Goal: Task Accomplishment & Management: Manage account settings

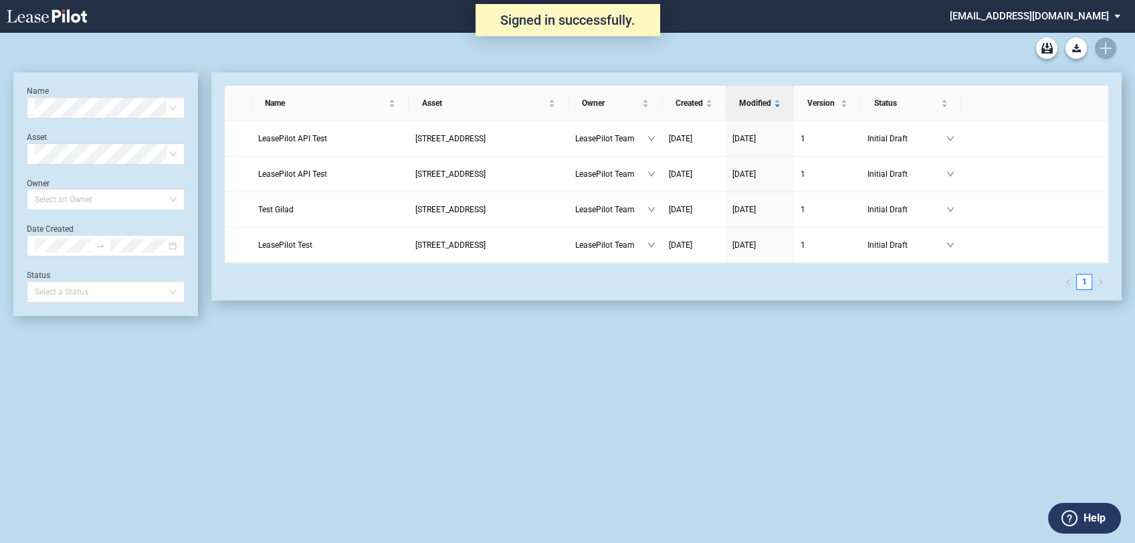
drag, startPoint x: 1044, startPoint y: 13, endPoint x: 1055, endPoint y: 20, distance: 13.0
click at [1044, 13] on md-select "admin@leasepilot.co Change Password 2-Factor Authentication Admin Area Form Man…" at bounding box center [1040, 15] width 183 height 30
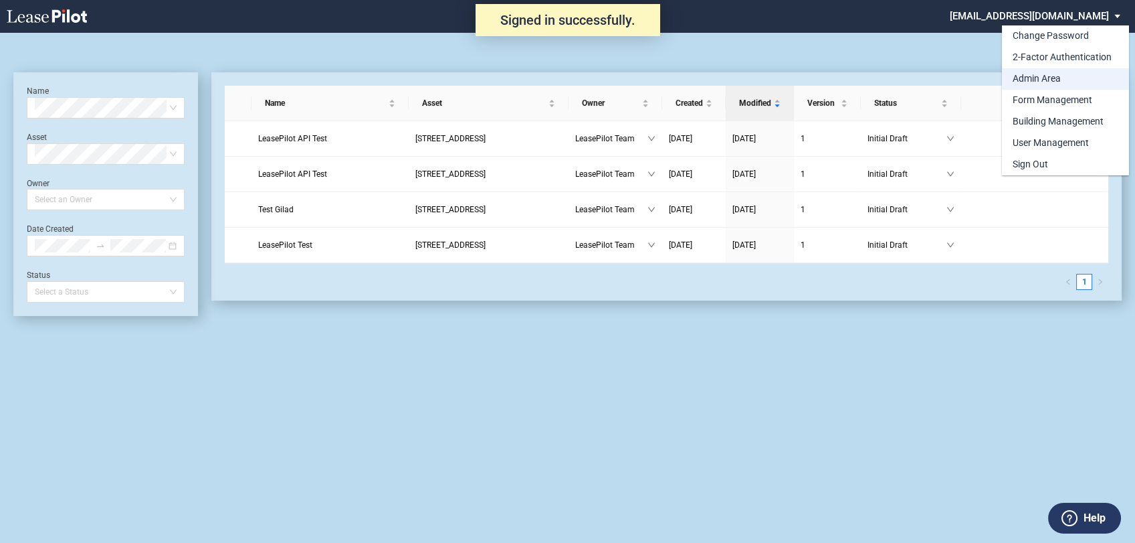
click at [1038, 79] on div "Admin Area" at bounding box center [1037, 78] width 48 height 13
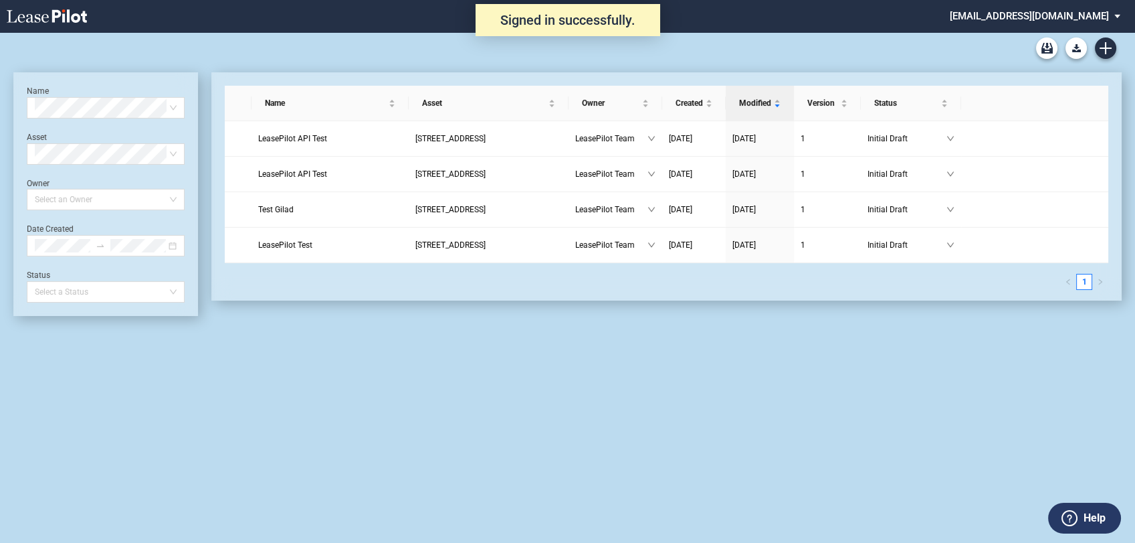
scroll to position [32, 0]
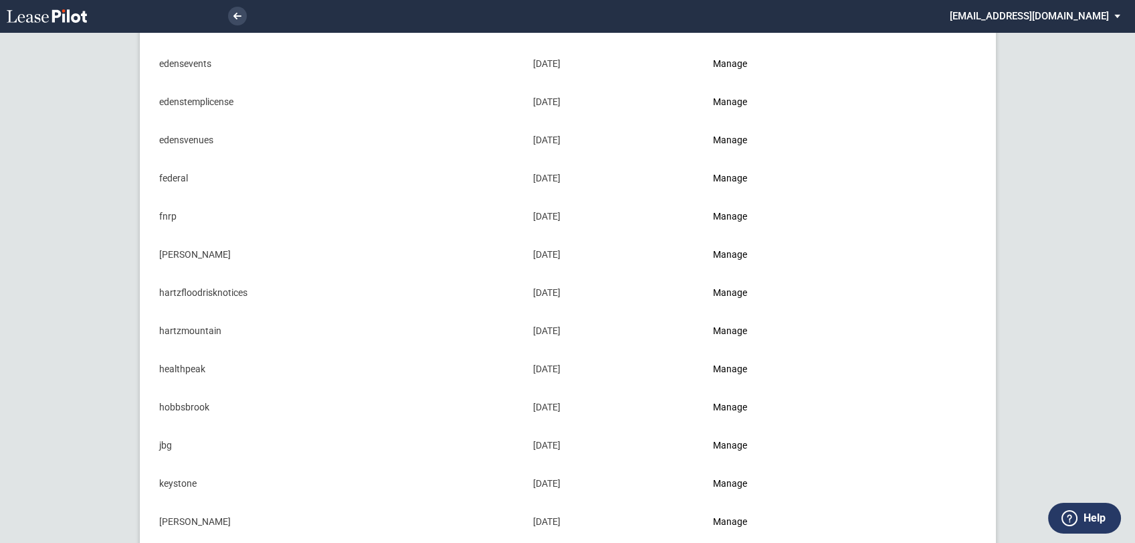
scroll to position [594, 0]
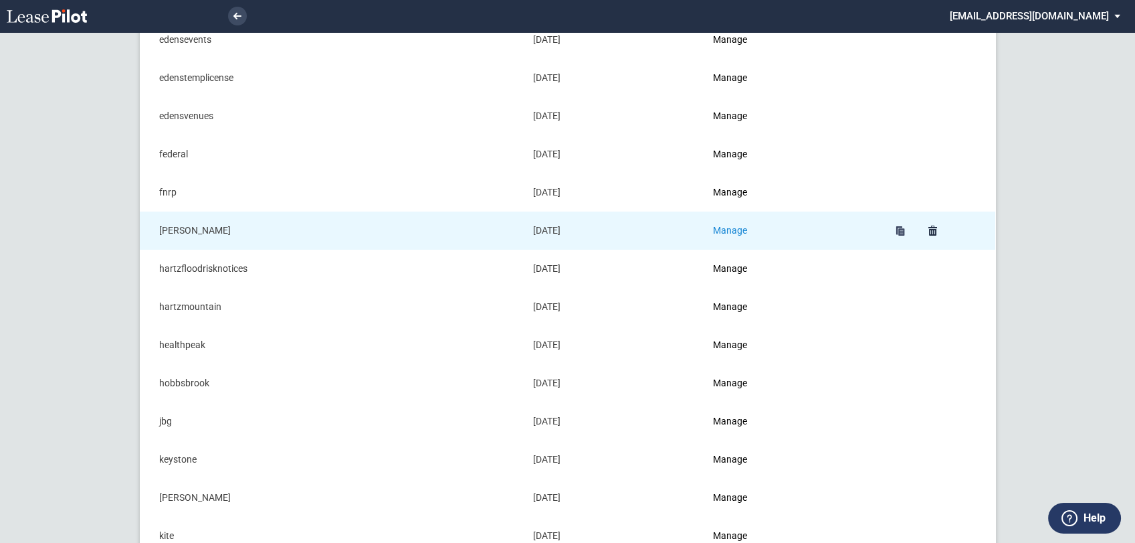
click at [733, 225] on link "Manage" at bounding box center [730, 230] width 34 height 11
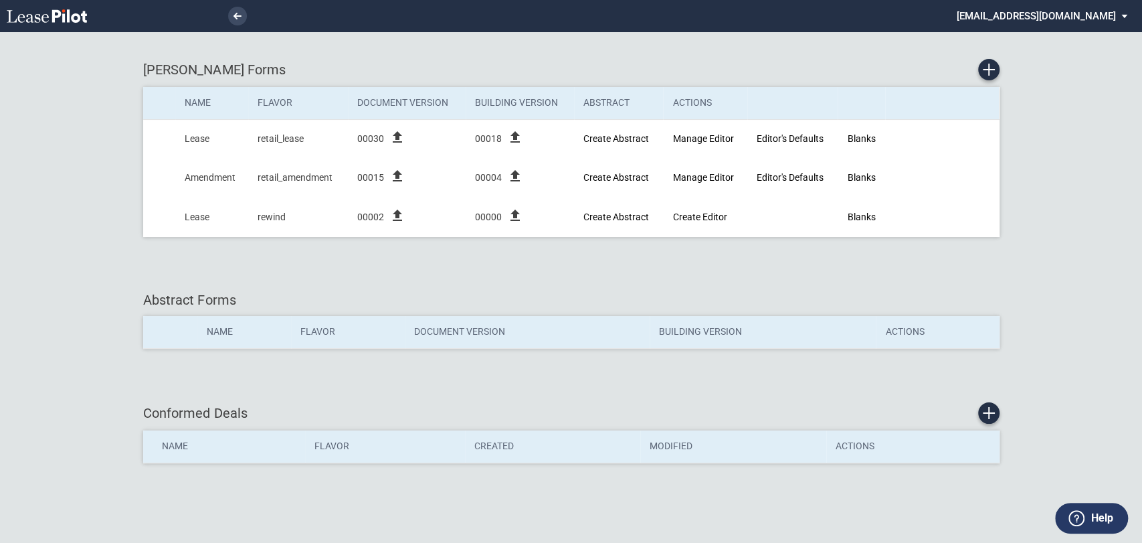
click at [174, 263] on div "Hajjar Forms Name Flavor Document Version Building Version Abstract Actions Lea…" at bounding box center [571, 154] width 856 height 218
click at [1076, 19] on md-select "admin@leasepilot.co Change Password 2-Factor Authentication Admin Area Form Man…" at bounding box center [1046, 15] width 183 height 30
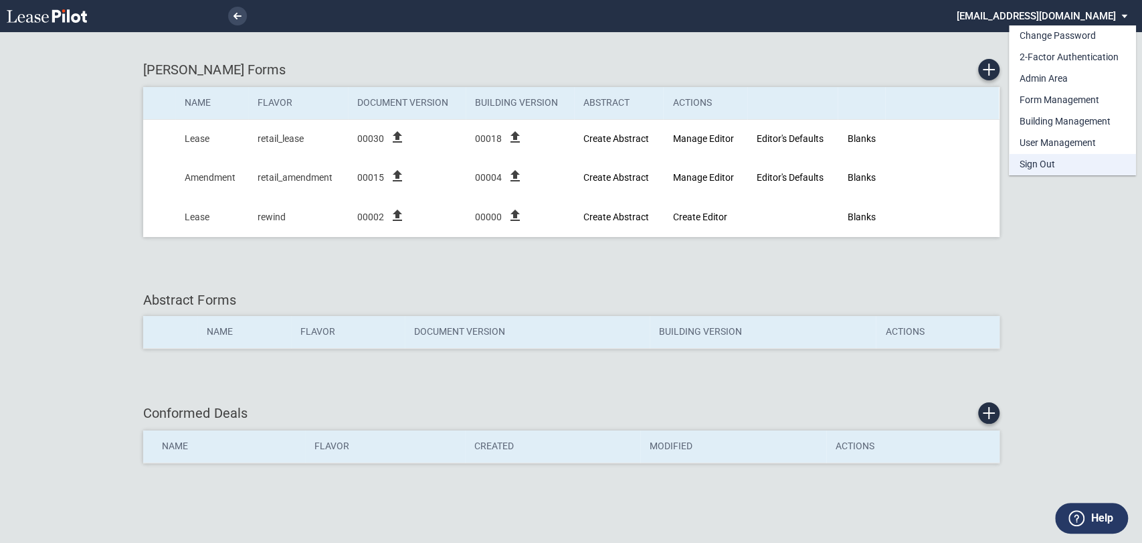
click at [1049, 168] on div "Sign Out" at bounding box center [1037, 164] width 35 height 13
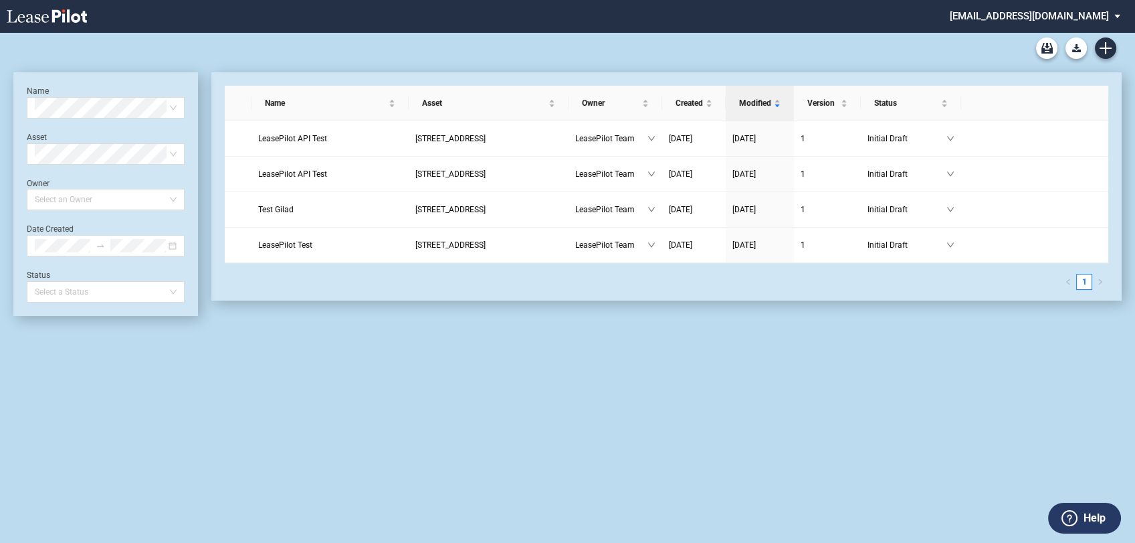
click at [1083, 18] on md-select "admin@leasepilot.co Change Password 2-Factor Authentication Admin Area Form Man…" at bounding box center [1040, 15] width 183 height 30
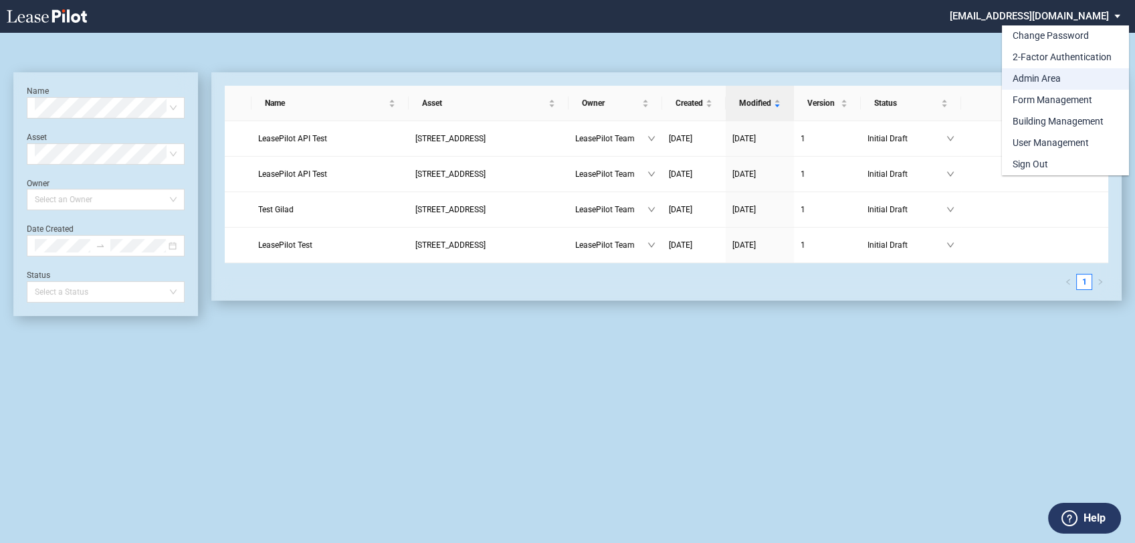
click at [1032, 80] on div "Admin Area" at bounding box center [1037, 78] width 48 height 13
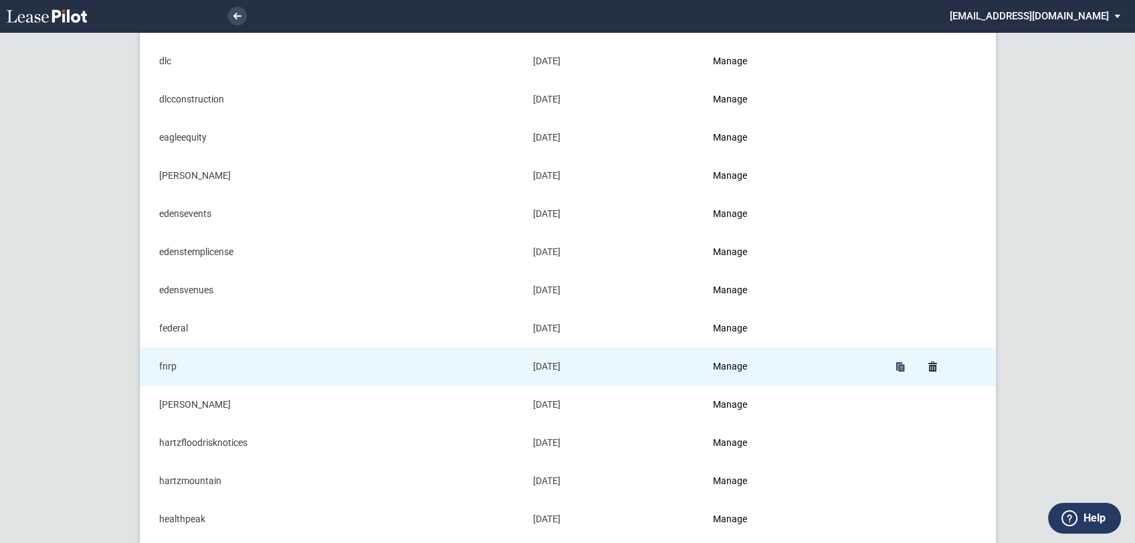
scroll to position [446, 0]
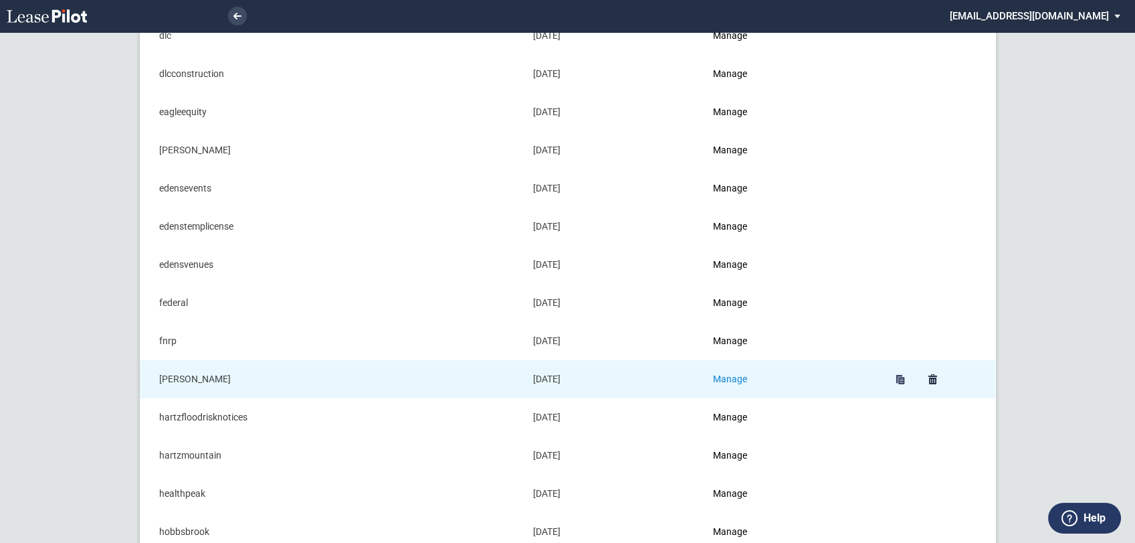
click at [725, 378] on link "Manage" at bounding box center [730, 378] width 34 height 11
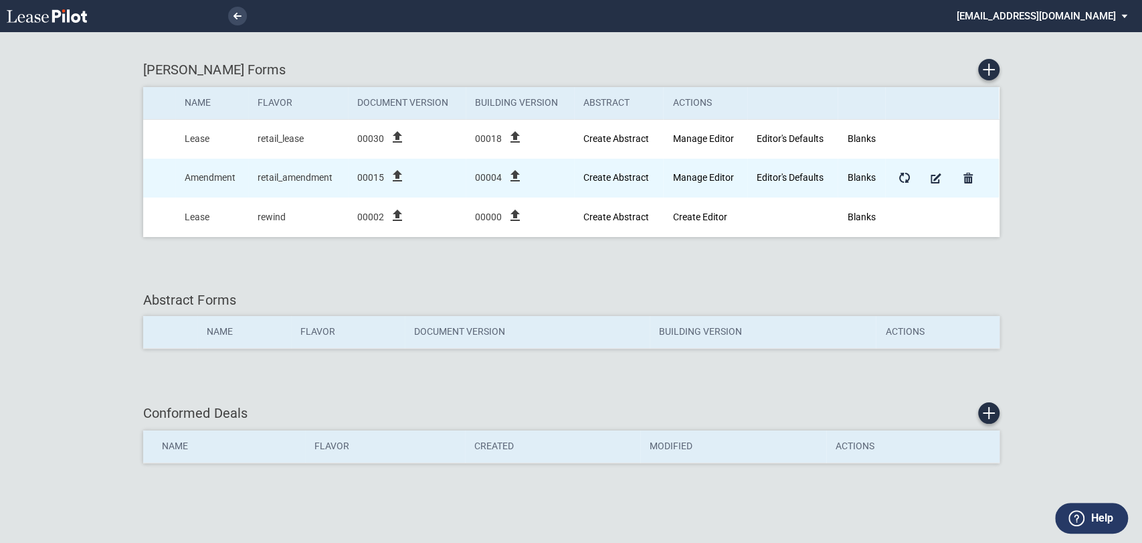
click at [396, 176] on icon "file_upload" at bounding box center [397, 176] width 16 height 16
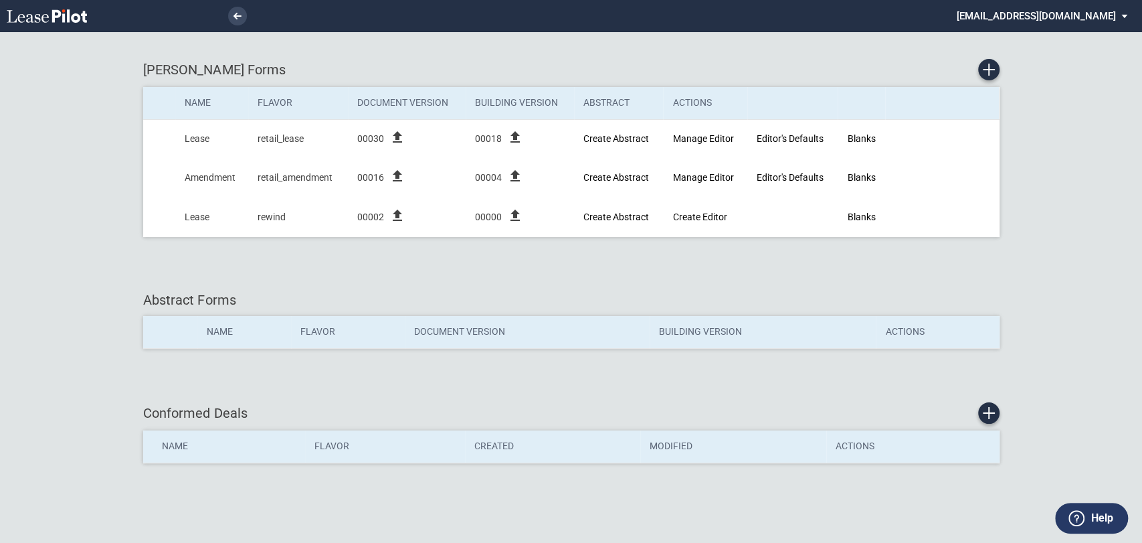
click at [1059, 21] on md-select "[EMAIL_ADDRESS][DOMAIN_NAME] Change Password 2-Factor Authentication Admin Area…" at bounding box center [1046, 15] width 183 height 30
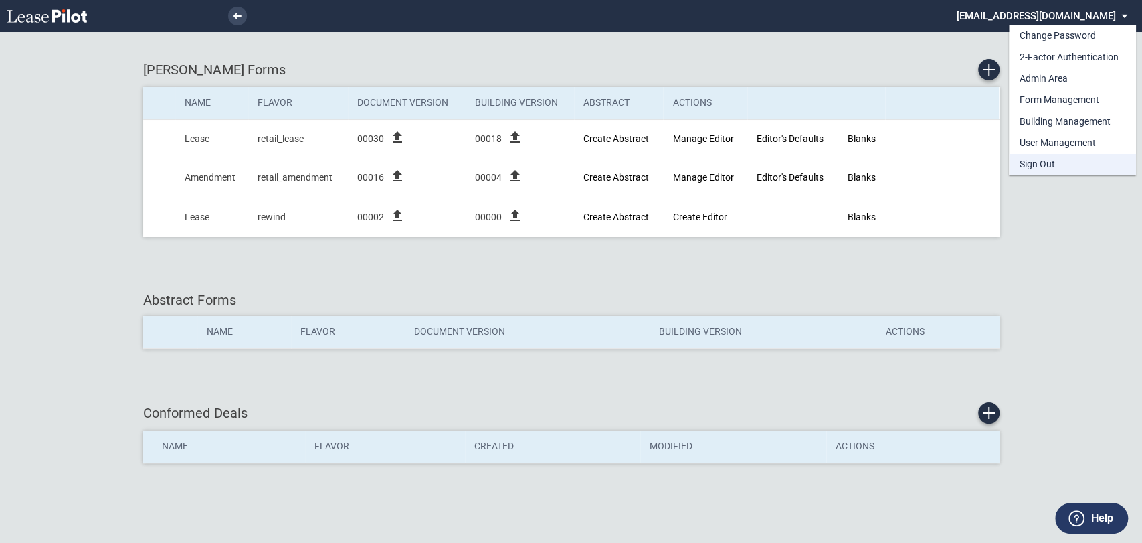
click at [1032, 167] on div "Sign Out" at bounding box center [1037, 164] width 35 height 13
